Goal: Task Accomplishment & Management: Use online tool/utility

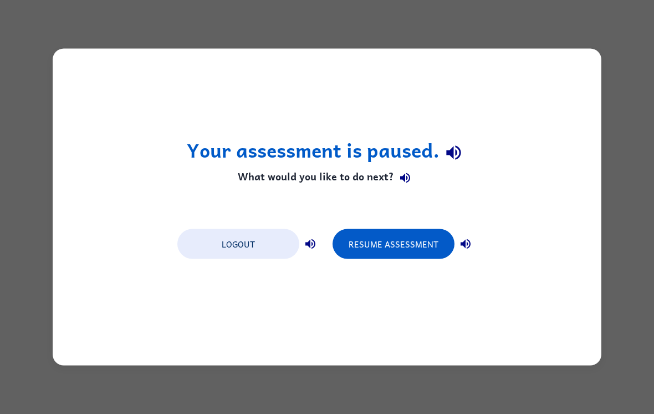
click at [395, 268] on div "Your assessment is paused. What would you like to do next? Logout Resume Assess…" at bounding box center [327, 207] width 549 height 317
click at [409, 252] on button "Resume Assessment" at bounding box center [394, 244] width 122 height 30
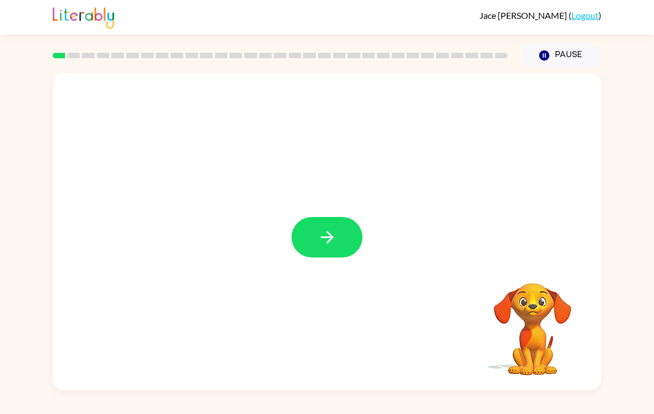
click at [319, 241] on icon "button" at bounding box center [327, 236] width 19 height 19
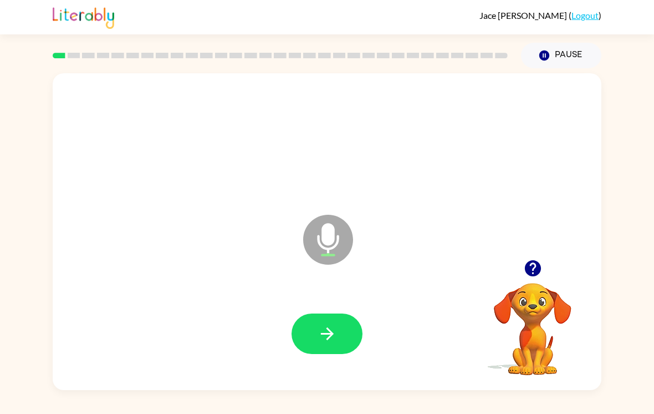
click at [330, 343] on icon "button" at bounding box center [327, 333] width 19 height 19
click at [329, 333] on icon "button" at bounding box center [327, 333] width 19 height 19
click at [330, 343] on icon "button" at bounding box center [327, 333] width 19 height 19
click at [323, 322] on button "button" at bounding box center [327, 333] width 71 height 40
click at [331, 334] on icon "button" at bounding box center [327, 333] width 19 height 19
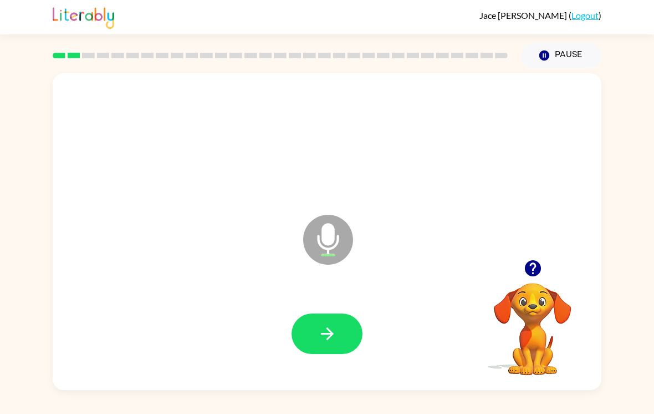
click at [332, 343] on icon "button" at bounding box center [327, 333] width 19 height 19
click at [330, 342] on icon "button" at bounding box center [327, 333] width 19 height 19
click at [331, 343] on icon "button" at bounding box center [327, 333] width 19 height 19
click at [327, 343] on icon "button" at bounding box center [327, 333] width 19 height 19
click at [328, 334] on icon "button" at bounding box center [326, 333] width 13 height 13
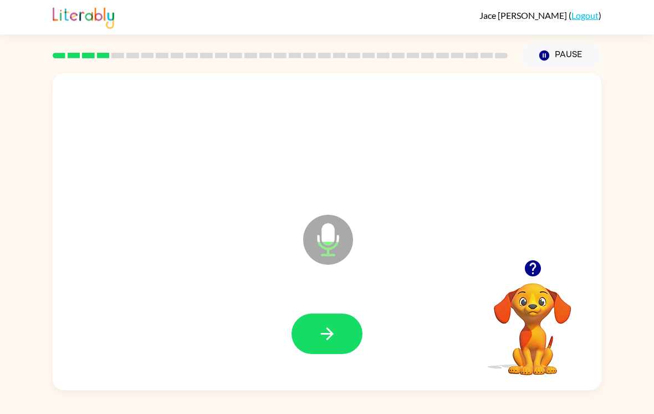
click at [327, 333] on icon "button" at bounding box center [326, 333] width 13 height 13
click at [325, 349] on button "button" at bounding box center [327, 333] width 71 height 40
click at [326, 329] on icon "button" at bounding box center [327, 333] width 19 height 19
click at [330, 338] on icon "button" at bounding box center [326, 333] width 13 height 13
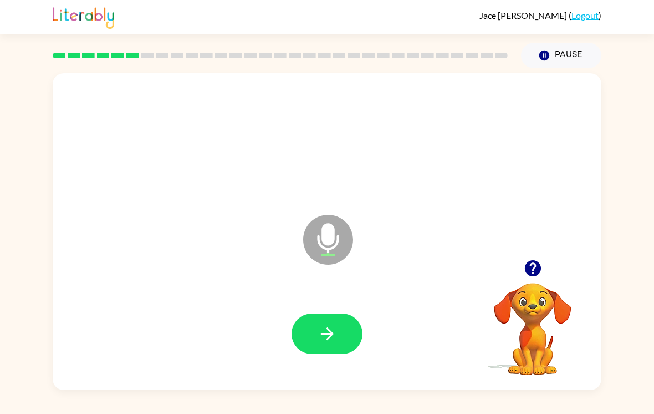
click at [345, 313] on button "button" at bounding box center [327, 333] width 71 height 40
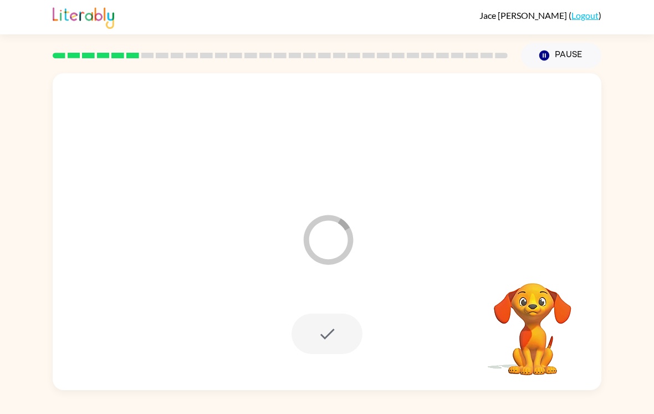
scroll to position [0, 0]
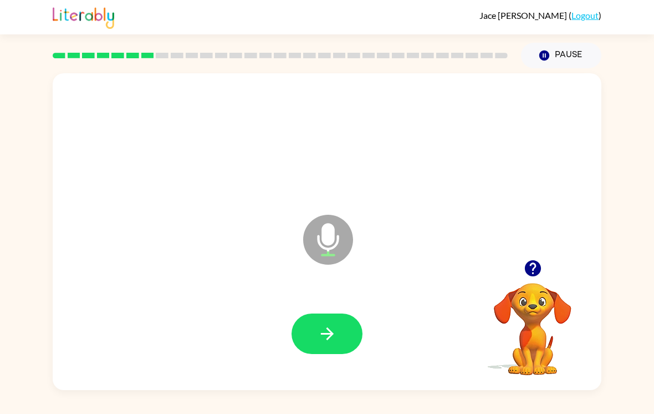
click at [336, 337] on icon "button" at bounding box center [327, 333] width 19 height 19
click at [357, 340] on button "button" at bounding box center [327, 333] width 71 height 40
click at [339, 338] on button "button" at bounding box center [327, 333] width 71 height 40
click at [342, 330] on button "button" at bounding box center [327, 333] width 71 height 40
click at [327, 339] on icon "button" at bounding box center [326, 333] width 13 height 13
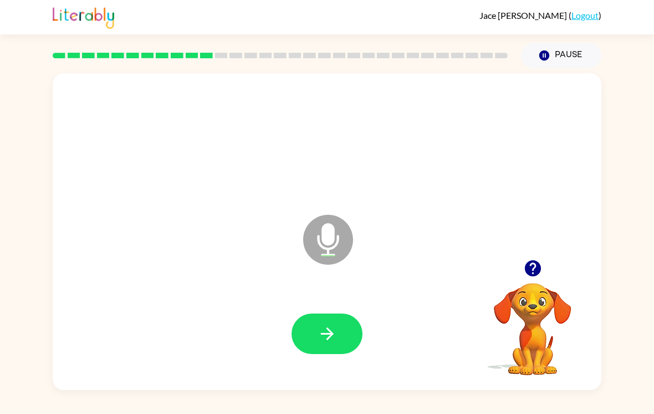
scroll to position [17, 0]
click at [327, 313] on button "button" at bounding box center [327, 333] width 71 height 40
click at [330, 337] on icon "button" at bounding box center [327, 333] width 19 height 19
click at [342, 335] on button "button" at bounding box center [327, 333] width 71 height 40
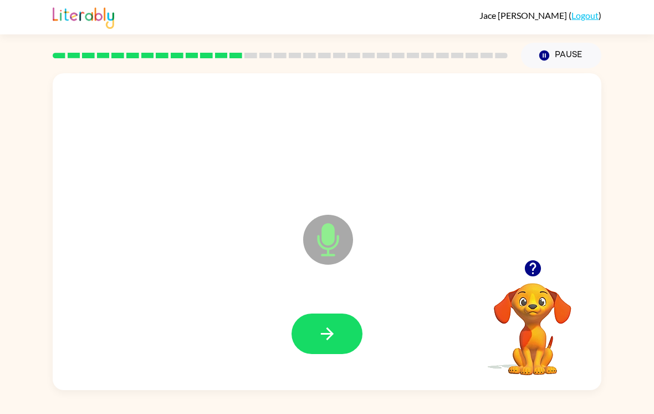
click at [324, 353] on button "button" at bounding box center [327, 333] width 71 height 40
click at [337, 338] on icon "button" at bounding box center [327, 333] width 19 height 19
click at [319, 343] on icon "button" at bounding box center [327, 333] width 19 height 19
click at [329, 332] on icon "button" at bounding box center [327, 333] width 19 height 19
click at [329, 332] on div at bounding box center [327, 333] width 71 height 40
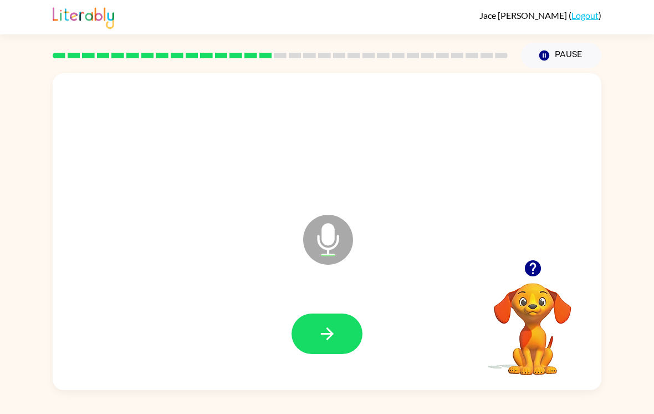
click at [332, 342] on icon "button" at bounding box center [327, 333] width 19 height 19
click at [328, 325] on button "button" at bounding box center [327, 333] width 71 height 40
click at [333, 342] on icon "button" at bounding box center [327, 333] width 19 height 19
click at [339, 337] on button "button" at bounding box center [327, 333] width 71 height 40
click at [335, 335] on icon "button" at bounding box center [327, 333] width 19 height 19
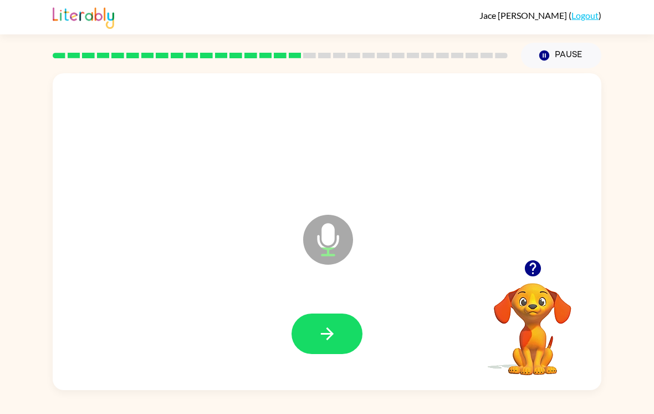
click at [334, 332] on icon "button" at bounding box center [327, 333] width 19 height 19
click at [328, 328] on icon "button" at bounding box center [327, 333] width 19 height 19
click at [323, 331] on icon "button" at bounding box center [327, 333] width 19 height 19
click at [333, 332] on icon "button" at bounding box center [327, 333] width 19 height 19
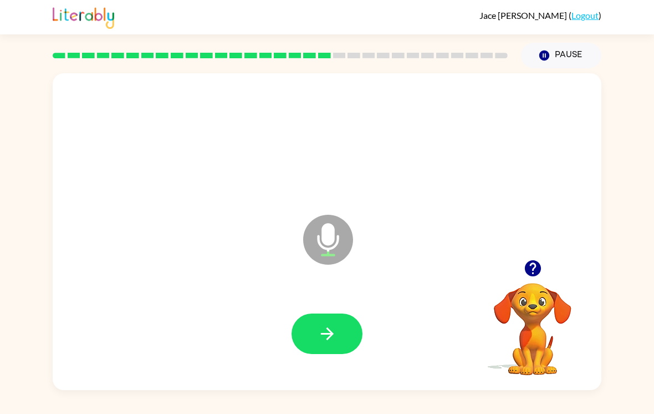
click at [325, 342] on icon "button" at bounding box center [327, 333] width 19 height 19
click at [322, 350] on button "button" at bounding box center [327, 333] width 71 height 40
click at [324, 340] on icon "button" at bounding box center [327, 333] width 19 height 19
click at [334, 340] on icon "button" at bounding box center [327, 333] width 19 height 19
click at [327, 343] on icon "button" at bounding box center [327, 333] width 19 height 19
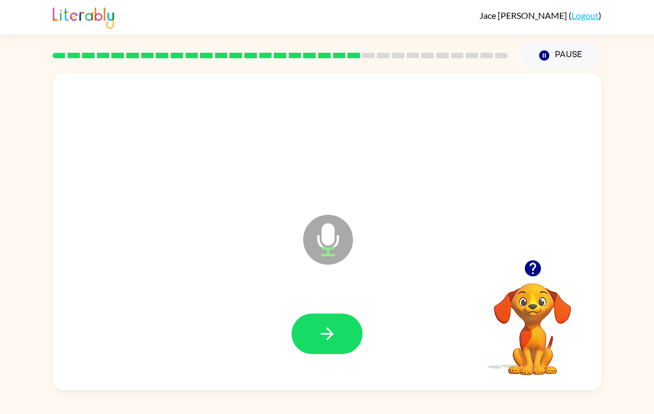
click at [328, 343] on icon "button" at bounding box center [327, 333] width 19 height 19
click at [328, 339] on icon "button" at bounding box center [327, 333] width 19 height 19
click at [329, 337] on icon "button" at bounding box center [327, 333] width 19 height 19
click at [327, 330] on icon "button" at bounding box center [327, 333] width 19 height 19
click at [318, 342] on icon "button" at bounding box center [327, 333] width 19 height 19
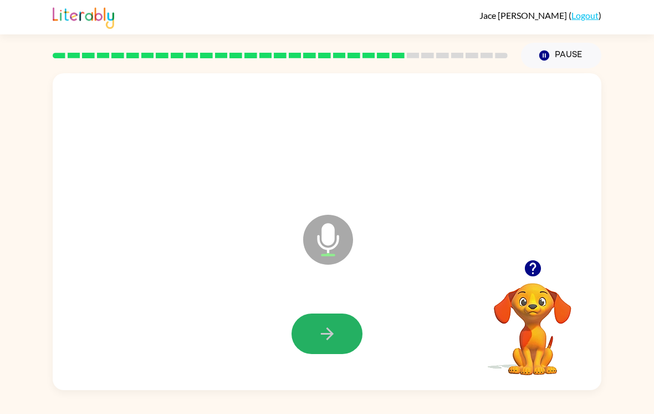
click at [327, 337] on icon "button" at bounding box center [327, 333] width 19 height 19
click at [320, 336] on icon "button" at bounding box center [327, 333] width 19 height 19
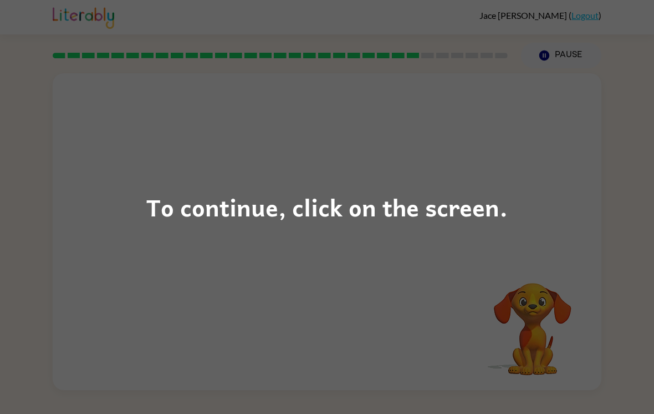
click at [352, 196] on div "To continue, click on the screen." at bounding box center [326, 207] width 361 height 38
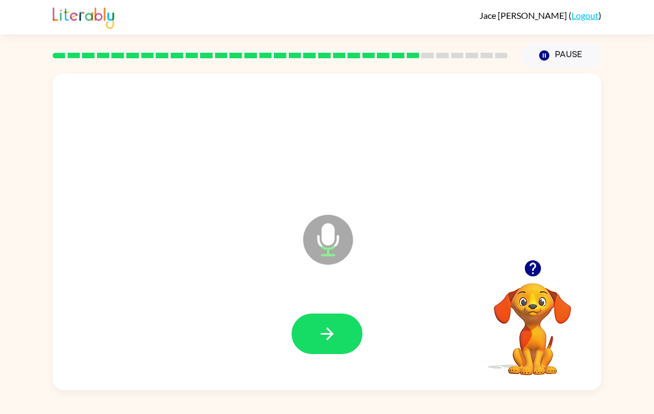
click at [335, 329] on icon "button" at bounding box center [327, 333] width 19 height 19
click at [337, 335] on button "button" at bounding box center [327, 333] width 71 height 40
click at [335, 337] on icon "button" at bounding box center [327, 333] width 19 height 19
click at [317, 339] on button "button" at bounding box center [327, 333] width 71 height 40
click at [334, 338] on icon "button" at bounding box center [327, 333] width 19 height 19
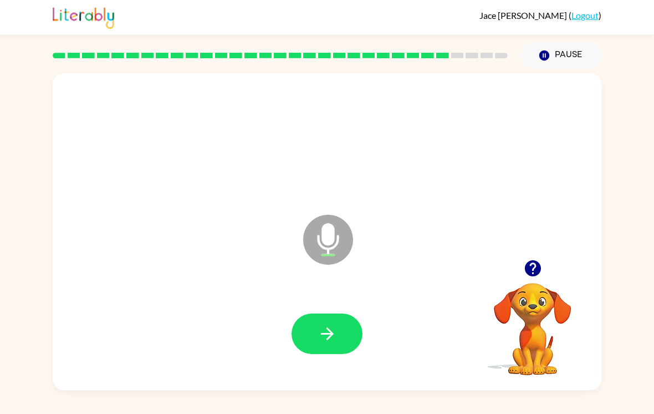
click at [340, 338] on button "button" at bounding box center [327, 333] width 71 height 40
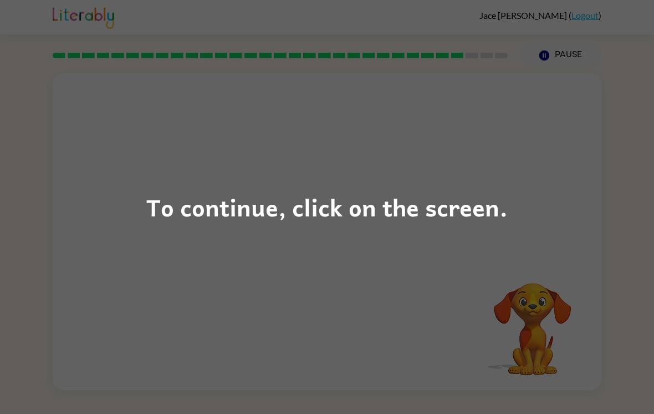
click at [495, 267] on div "To continue, click on the screen." at bounding box center [327, 207] width 654 height 414
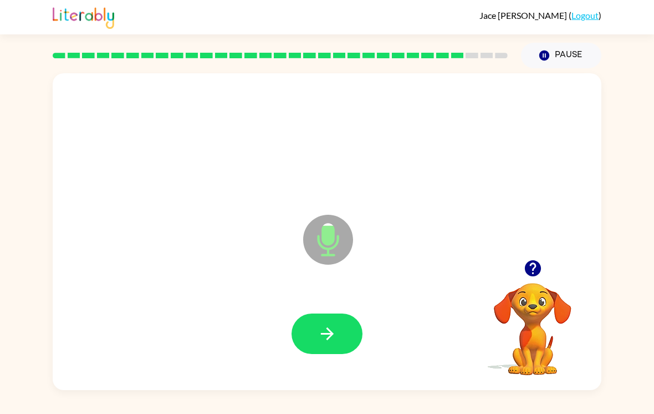
click at [328, 331] on icon "button" at bounding box center [327, 333] width 19 height 19
click at [333, 337] on icon "button" at bounding box center [326, 333] width 13 height 13
click at [333, 343] on icon "button" at bounding box center [327, 333] width 19 height 19
click at [326, 333] on icon "button" at bounding box center [327, 333] width 19 height 19
click at [325, 338] on icon "button" at bounding box center [326, 333] width 13 height 13
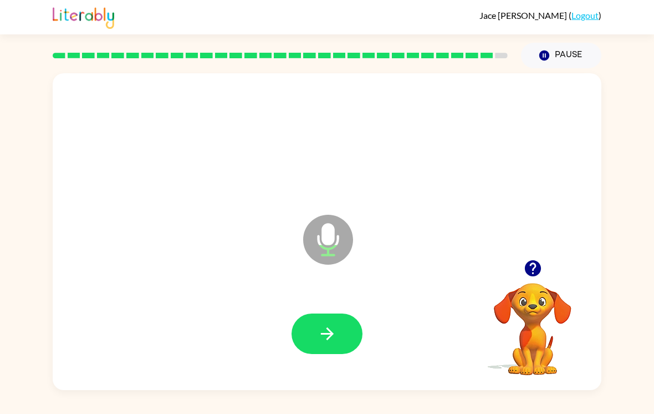
click at [339, 321] on button "button" at bounding box center [327, 333] width 71 height 40
